Goal: Task Accomplishment & Management: Manage account settings

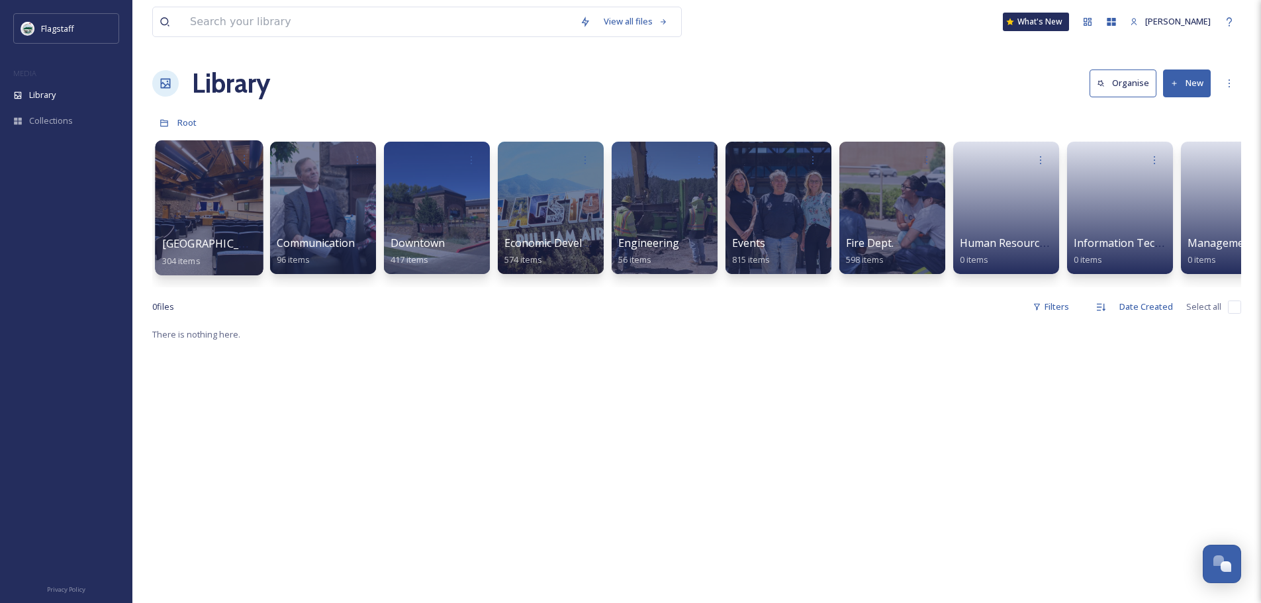
click at [175, 234] on div at bounding box center [209, 207] width 108 height 135
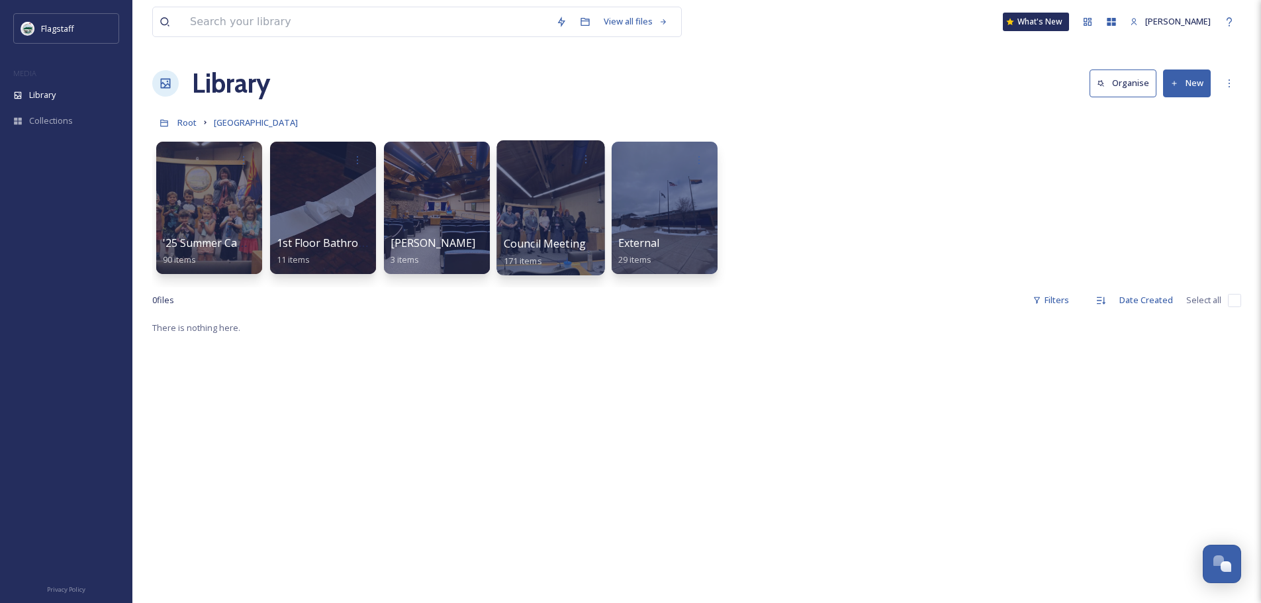
click at [514, 234] on div at bounding box center [550, 207] width 108 height 135
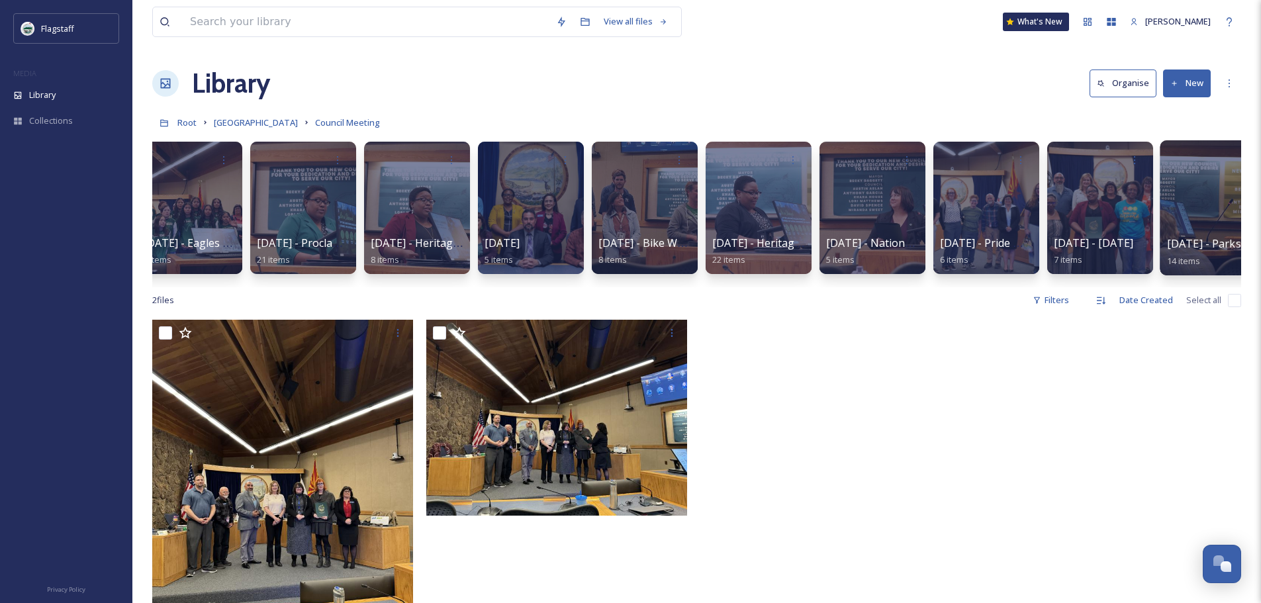
scroll to position [0, 676]
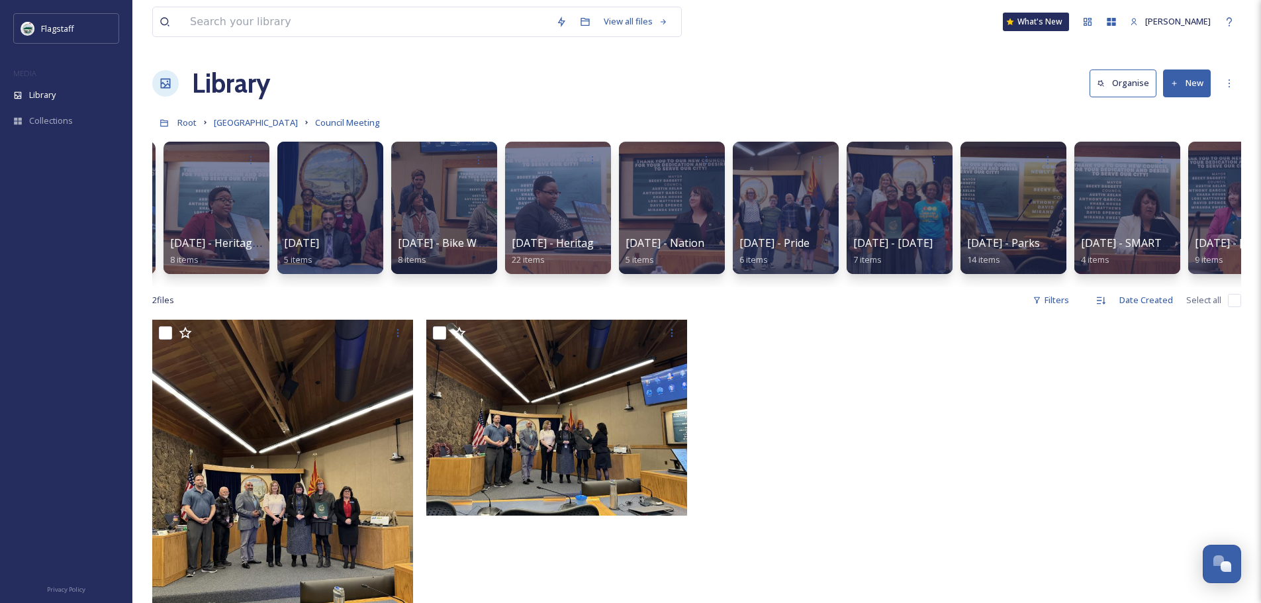
click at [1191, 82] on button "New" at bounding box center [1187, 82] width 48 height 27
click at [1167, 165] on span "Folder" at bounding box center [1171, 166] width 25 height 13
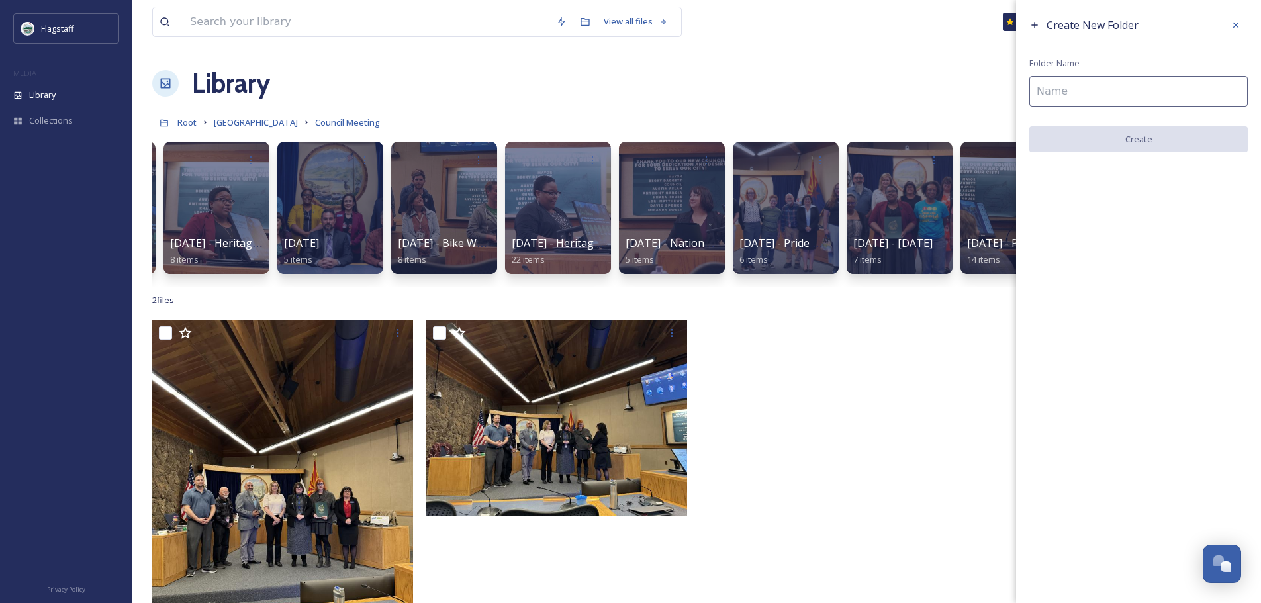
click at [1146, 91] on input at bounding box center [1138, 91] width 218 height 30
type input "[DATE] - [DATE]"
click at [1124, 144] on button "Create" at bounding box center [1138, 139] width 218 height 27
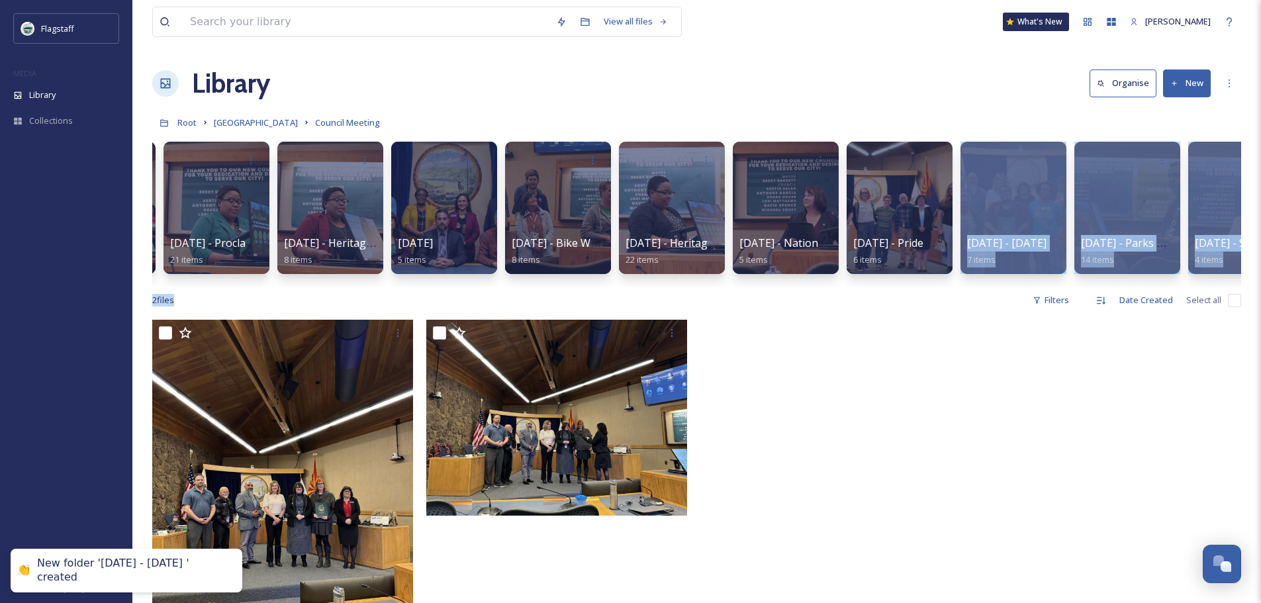
drag, startPoint x: 832, startPoint y: 300, endPoint x: 921, endPoint y: 291, distance: 89.8
click at [921, 291] on div "View all files What's New Grace Benally Library Organise New Root City Hall Cou…" at bounding box center [696, 461] width 1128 height 923
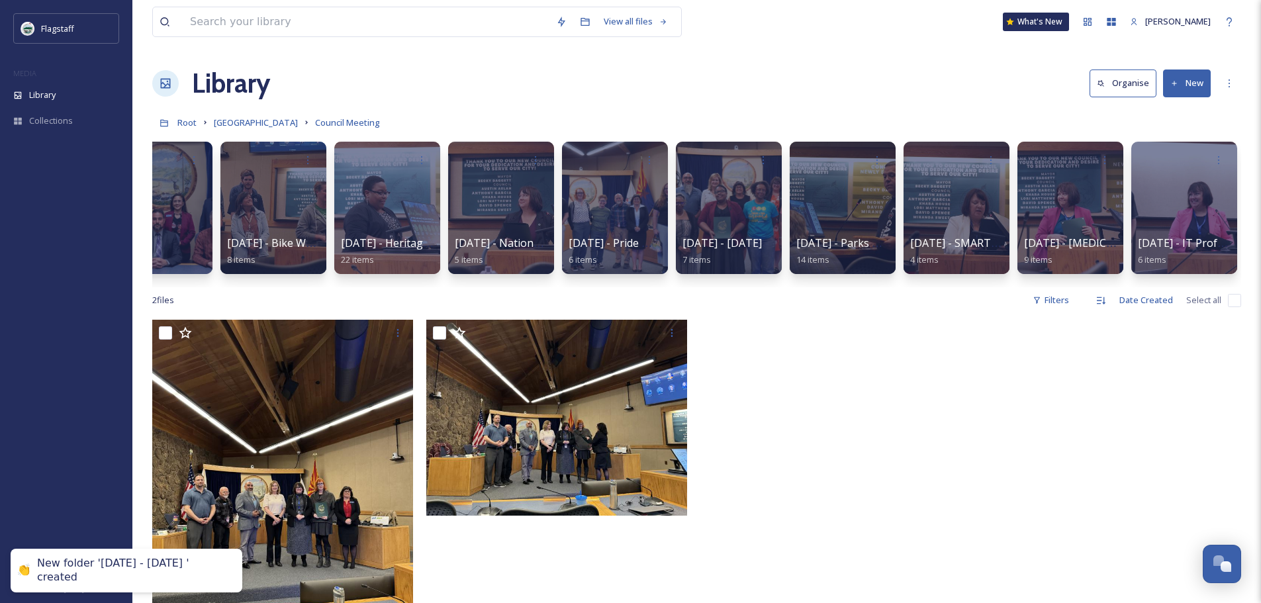
click at [1099, 350] on div at bounding box center [1107, 497] width 267 height 354
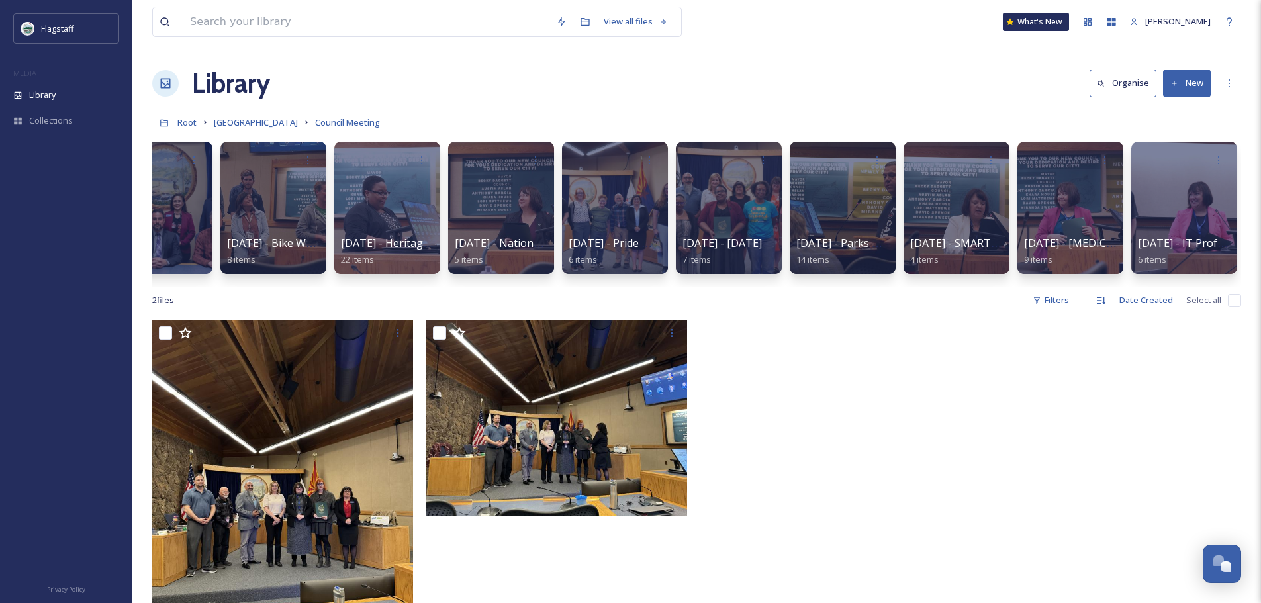
scroll to position [0, 0]
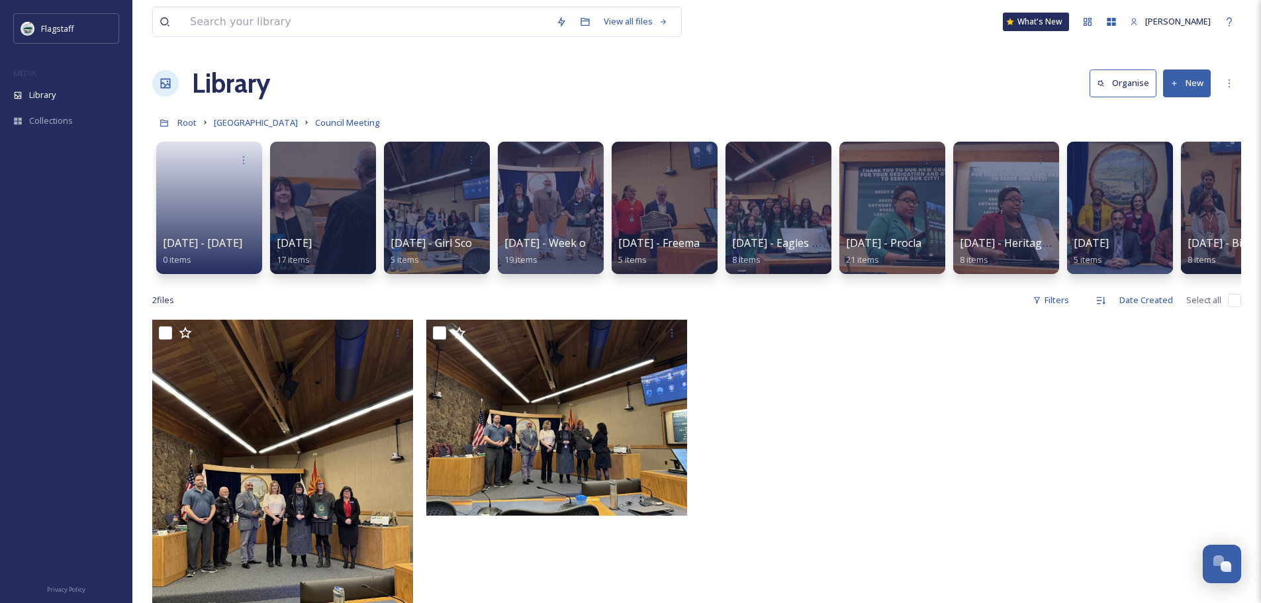
click at [1191, 84] on button "New" at bounding box center [1187, 82] width 48 height 27
click at [1181, 158] on div "Folder" at bounding box center [1172, 166] width 75 height 26
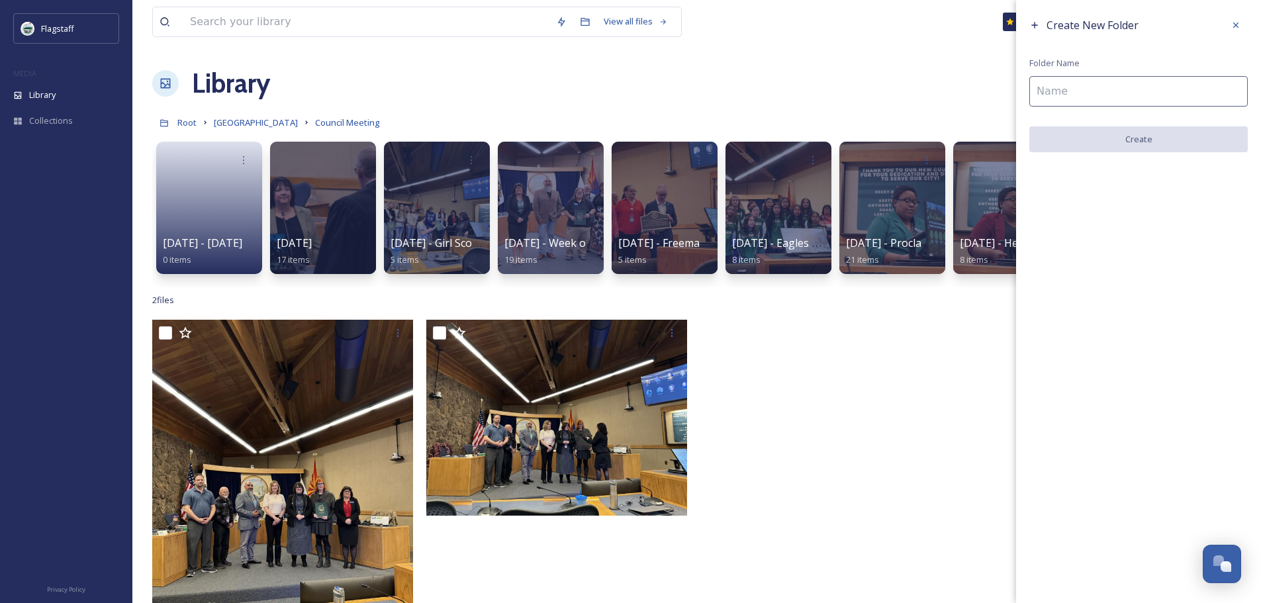
click at [1144, 89] on input at bounding box center [1138, 91] width 218 height 30
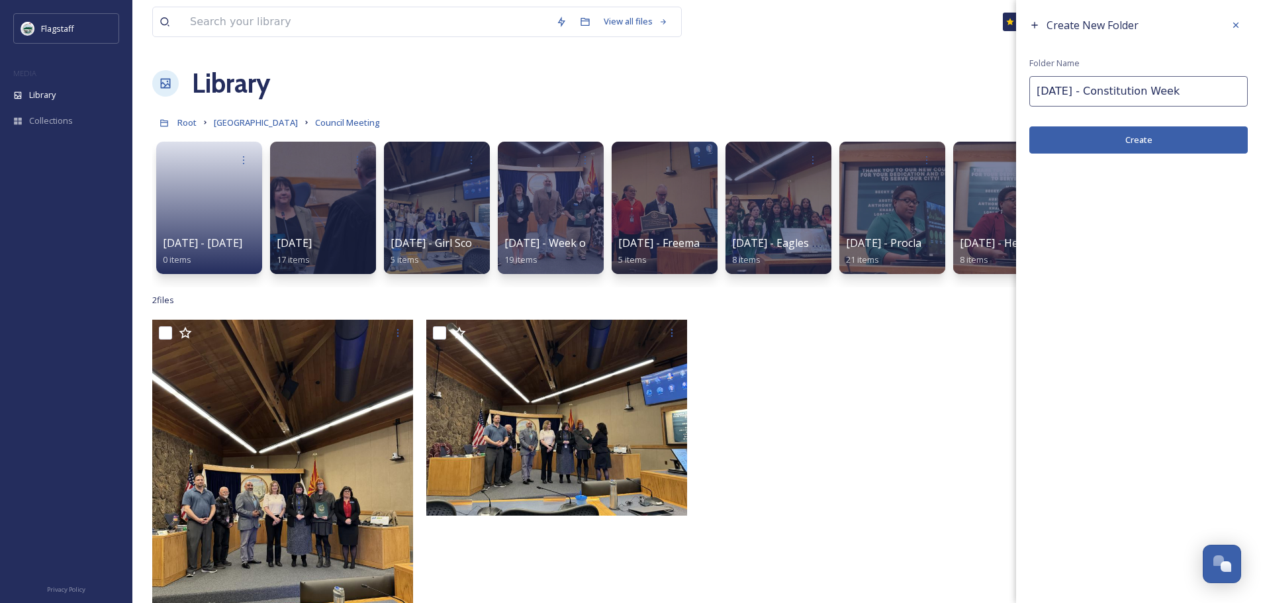
type input "[DATE] - Constitution Week"
click at [1130, 140] on button "Create" at bounding box center [1138, 139] width 218 height 27
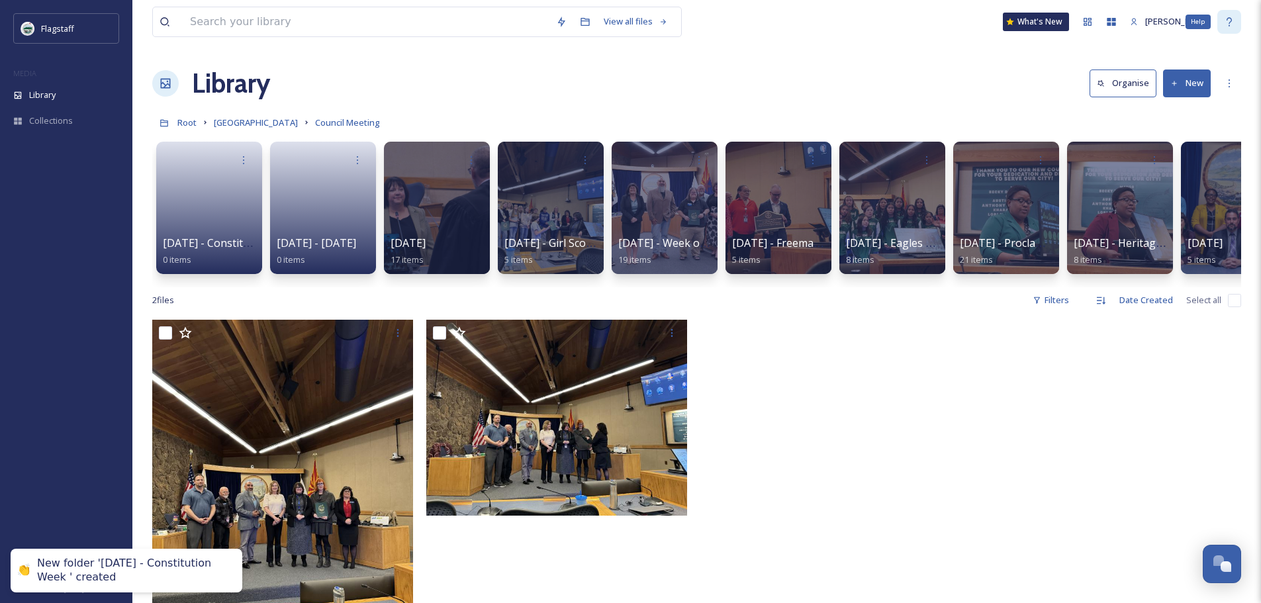
click at [1234, 12] on div "Help" at bounding box center [1229, 22] width 24 height 24
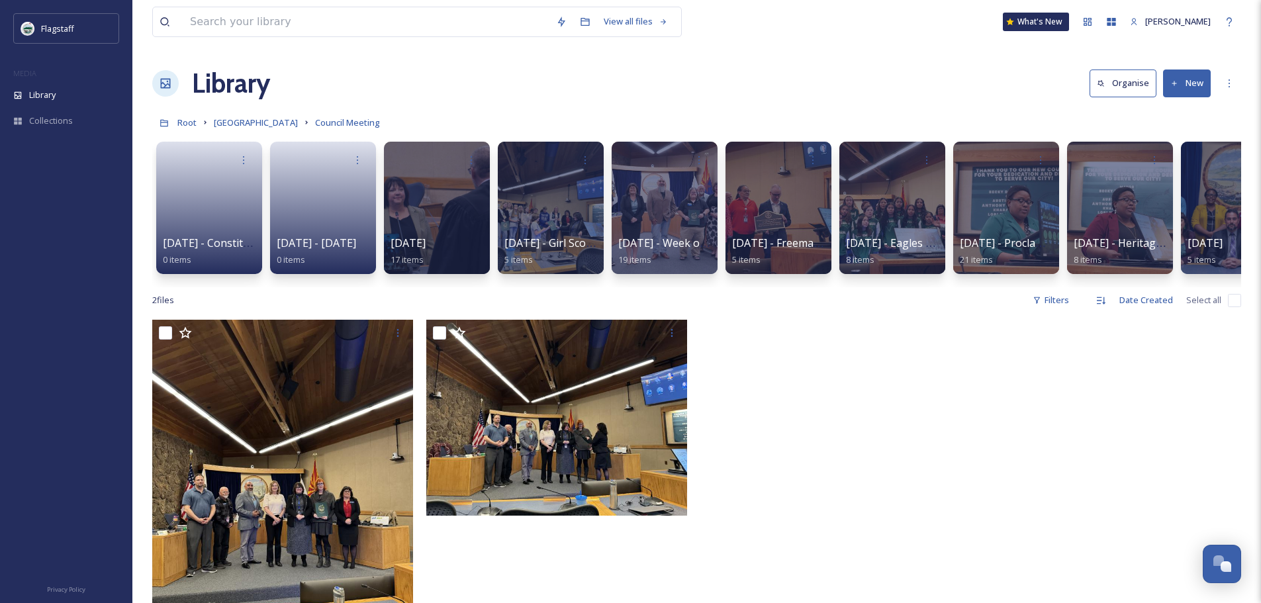
click at [1181, 82] on button "New" at bounding box center [1187, 82] width 48 height 27
click at [1146, 156] on div "Folder" at bounding box center [1172, 166] width 75 height 26
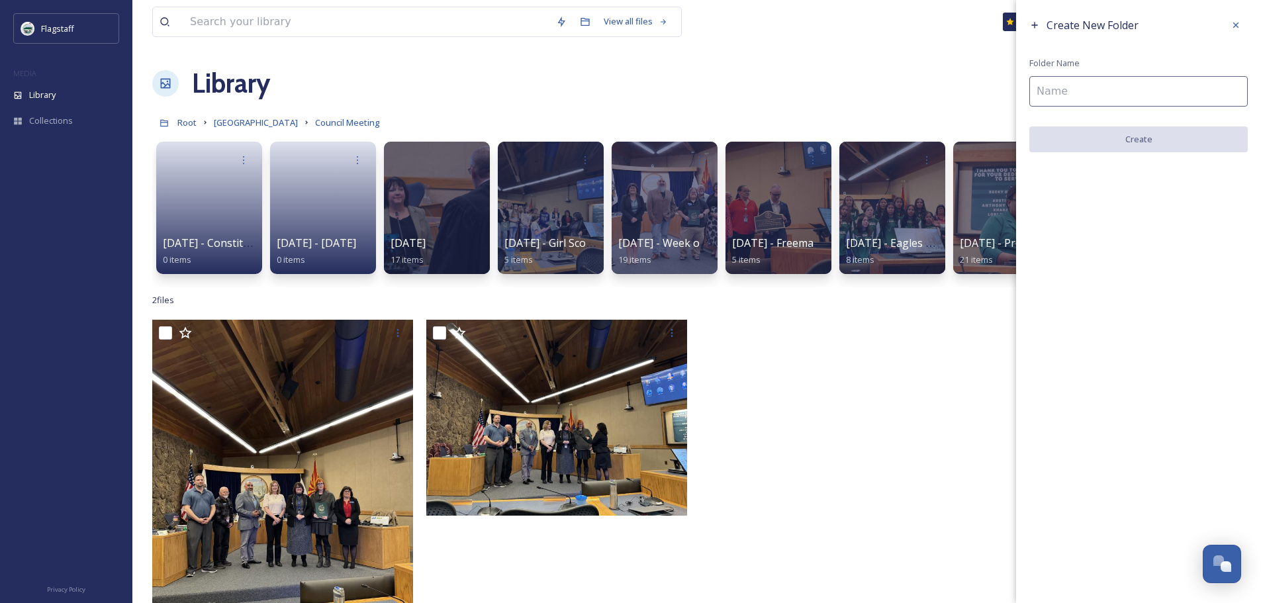
click at [1130, 95] on input at bounding box center [1138, 91] width 218 height 30
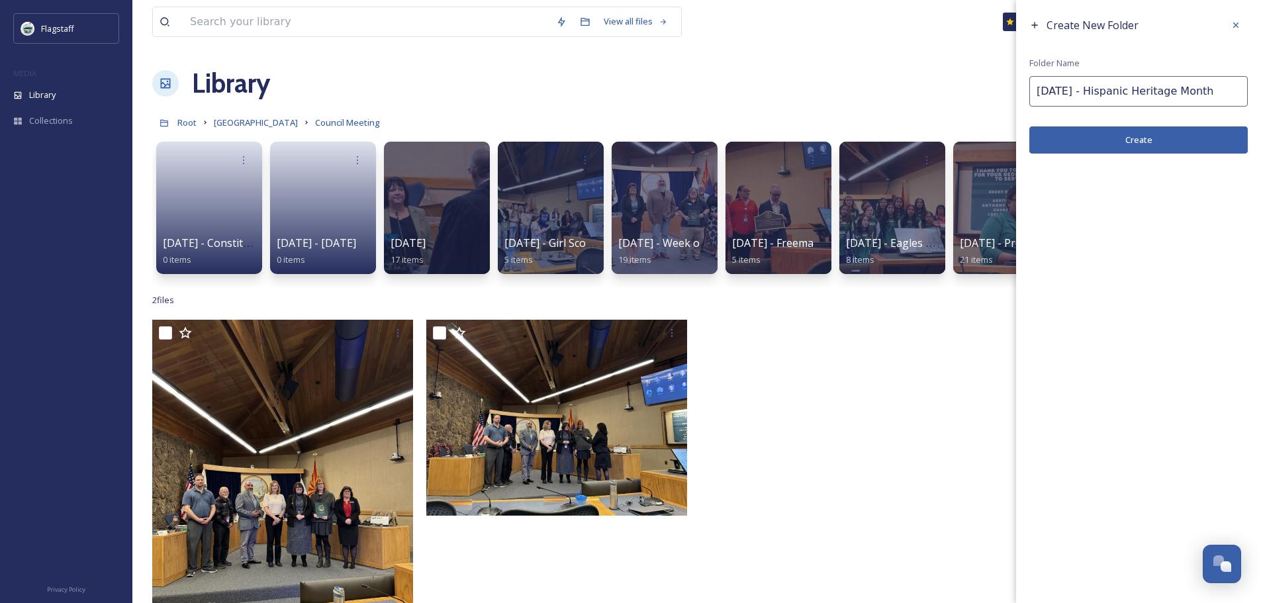
type input "[DATE] - Hispanic Heritage Month"
click at [1120, 140] on button "Create" at bounding box center [1138, 139] width 218 height 27
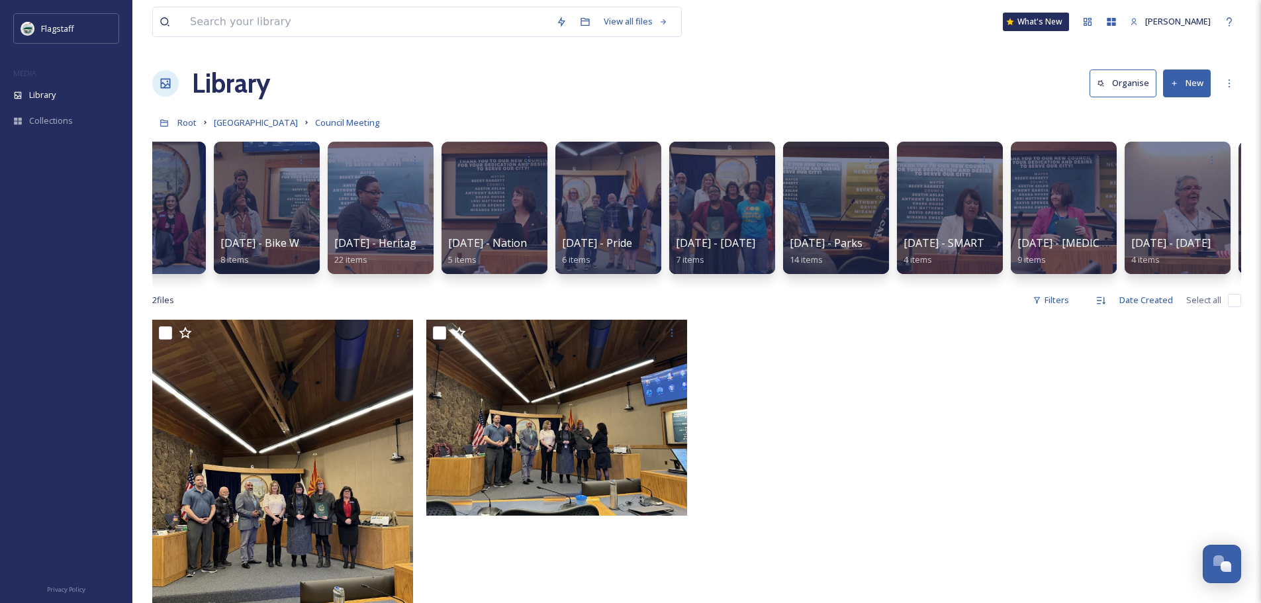
scroll to position [0, 1188]
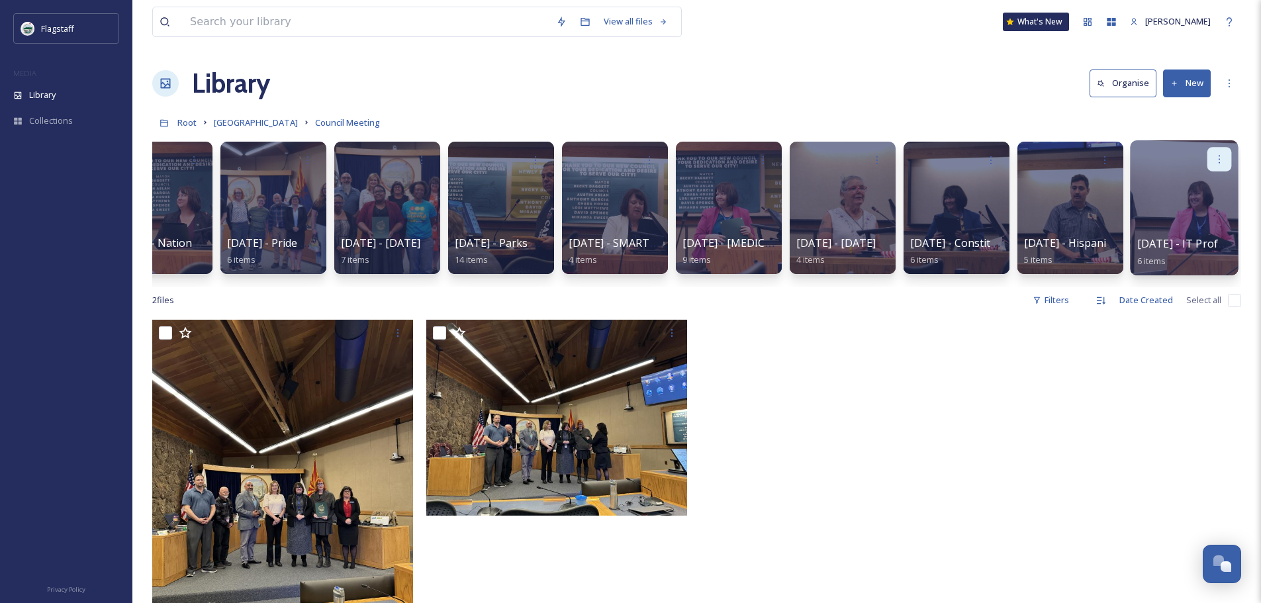
click at [1215, 160] on icon at bounding box center [1219, 159] width 11 height 11
click at [1204, 190] on span "Edit / Share" at bounding box center [1186, 188] width 46 height 13
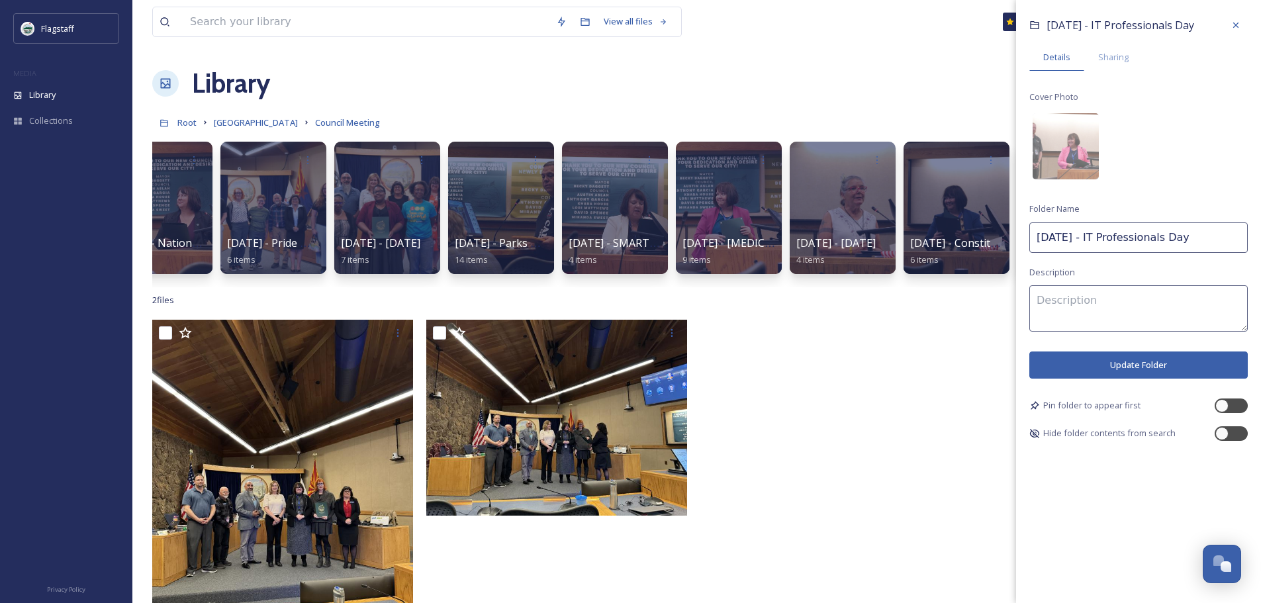
click at [1045, 239] on input "9.9.25 - IT Professionals Day" at bounding box center [1138, 237] width 218 height 30
type input "[DATE] - IT Professionals Day"
click at [1179, 375] on button "Update Folder" at bounding box center [1138, 364] width 218 height 27
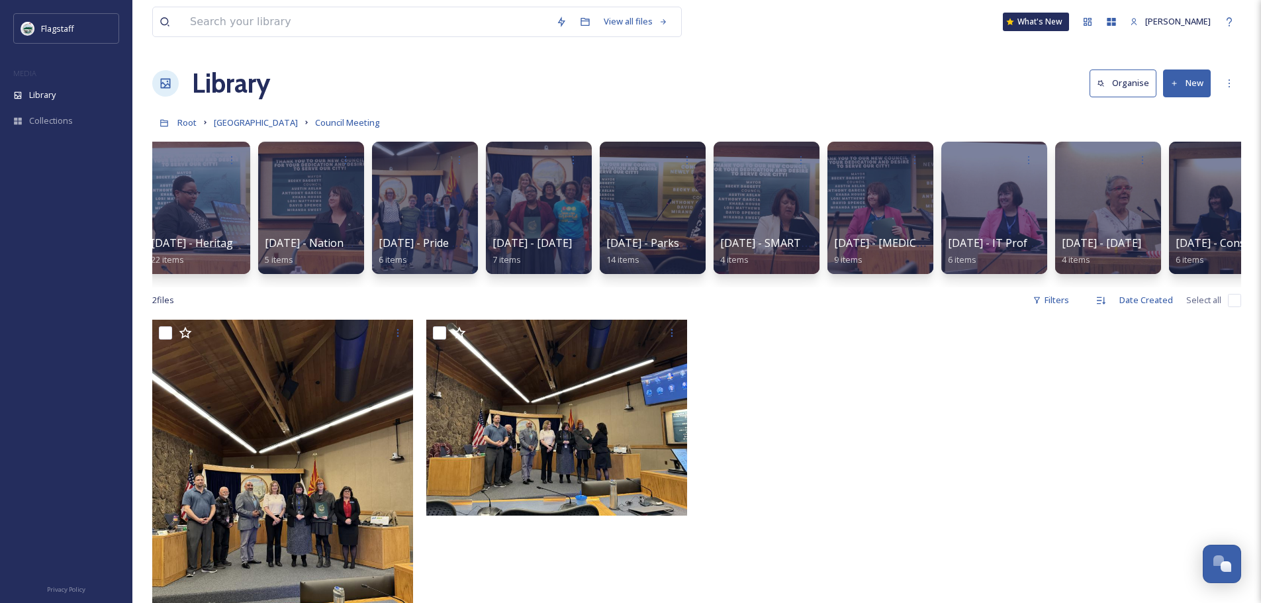
scroll to position [0, 1188]
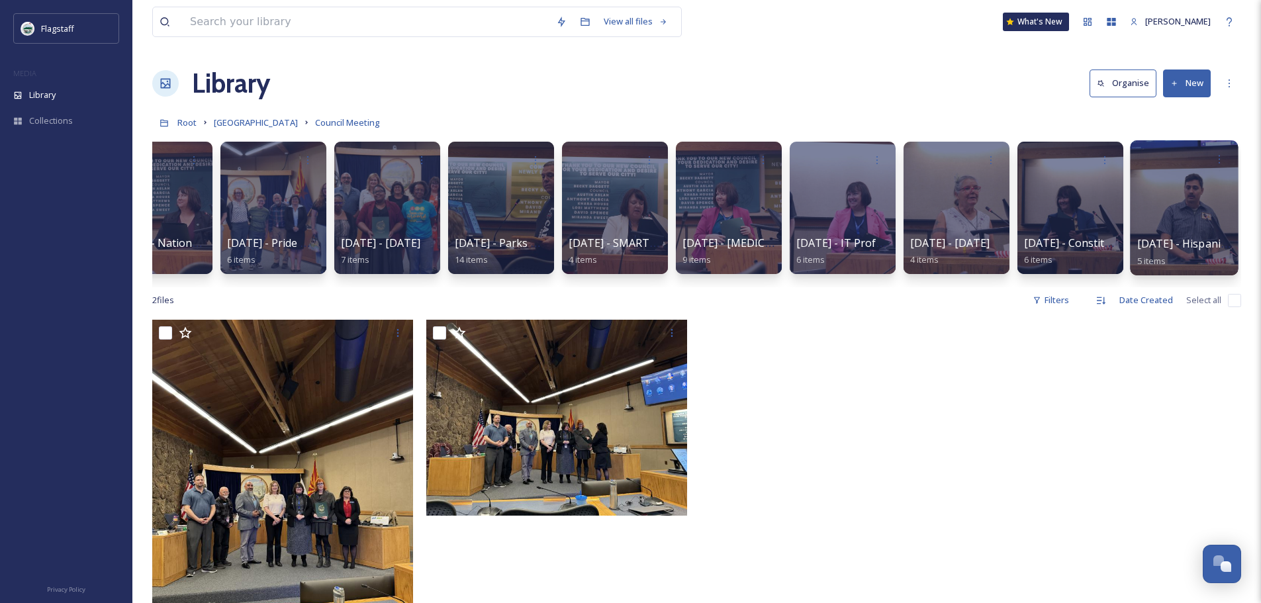
click at [1167, 237] on span "[DATE] - Hispanic Heritage Month" at bounding box center [1223, 243] width 173 height 15
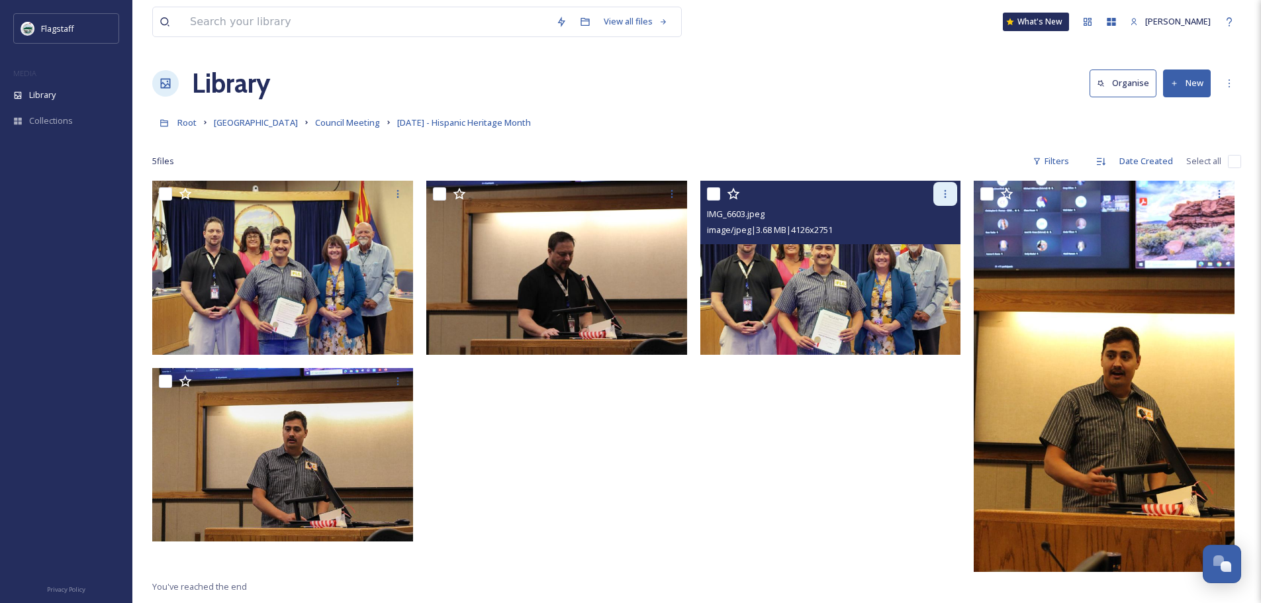
click at [940, 205] on div at bounding box center [945, 194] width 24 height 24
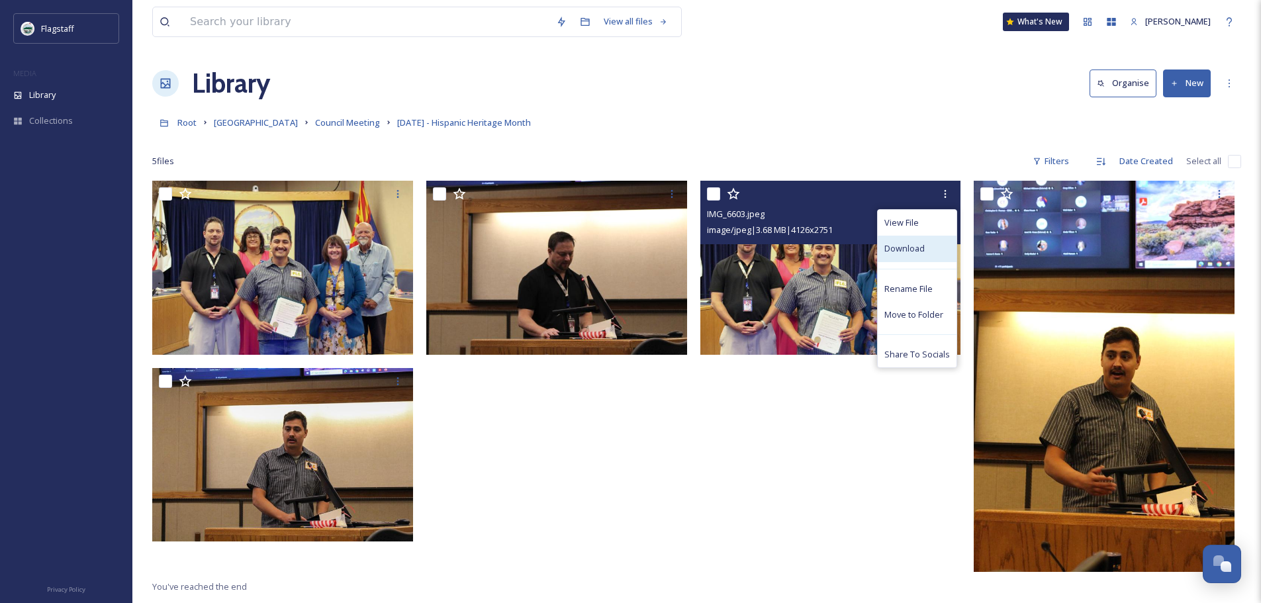
click at [927, 246] on div "Download" at bounding box center [917, 249] width 79 height 26
